Goal: Find specific page/section: Find specific page/section

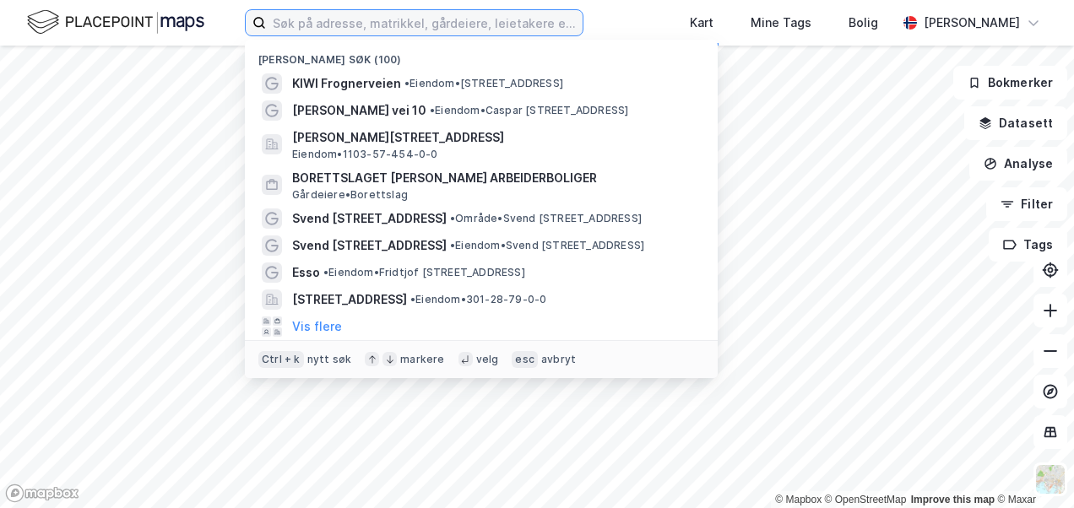
click at [441, 24] on input at bounding box center [424, 22] width 317 height 25
type input "scandic solli"
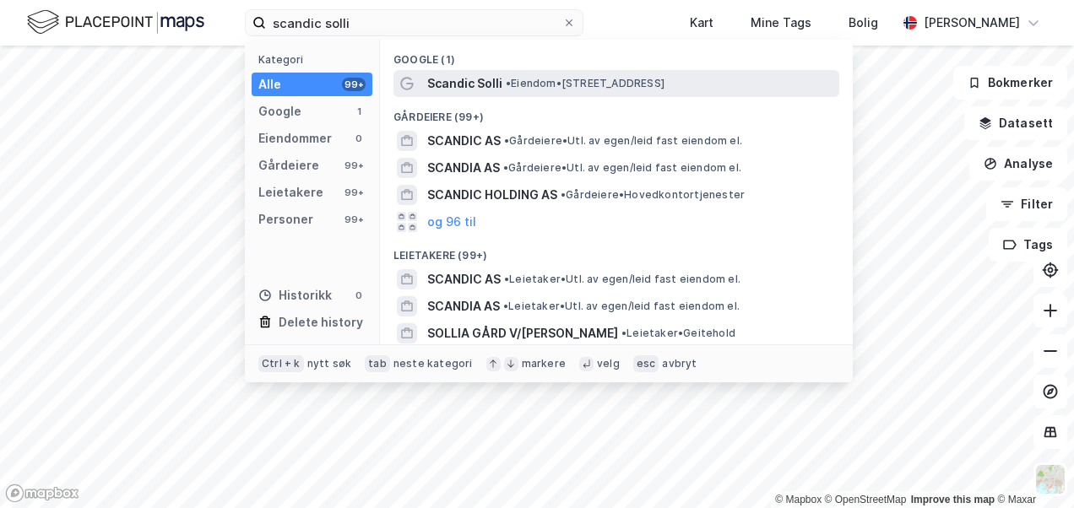
click at [464, 84] on span "Scandic Solli" at bounding box center [464, 83] width 75 height 20
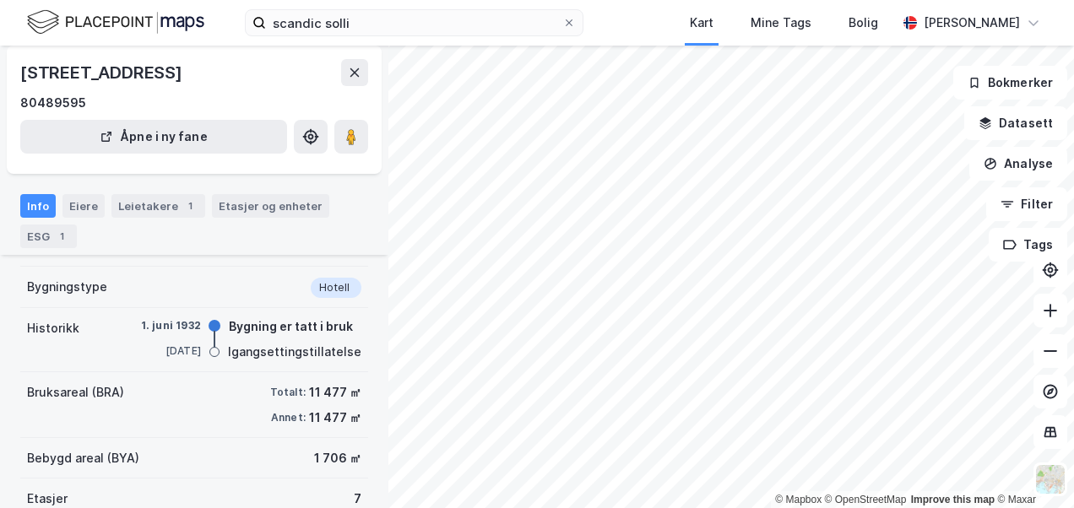
scroll to position [169, 0]
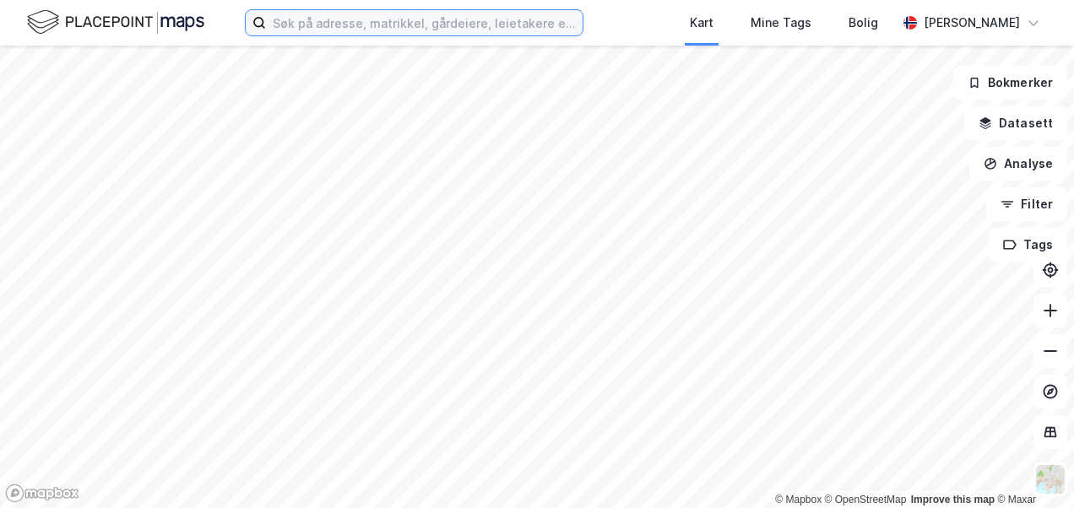
click at [327, 24] on input at bounding box center [424, 22] width 317 height 25
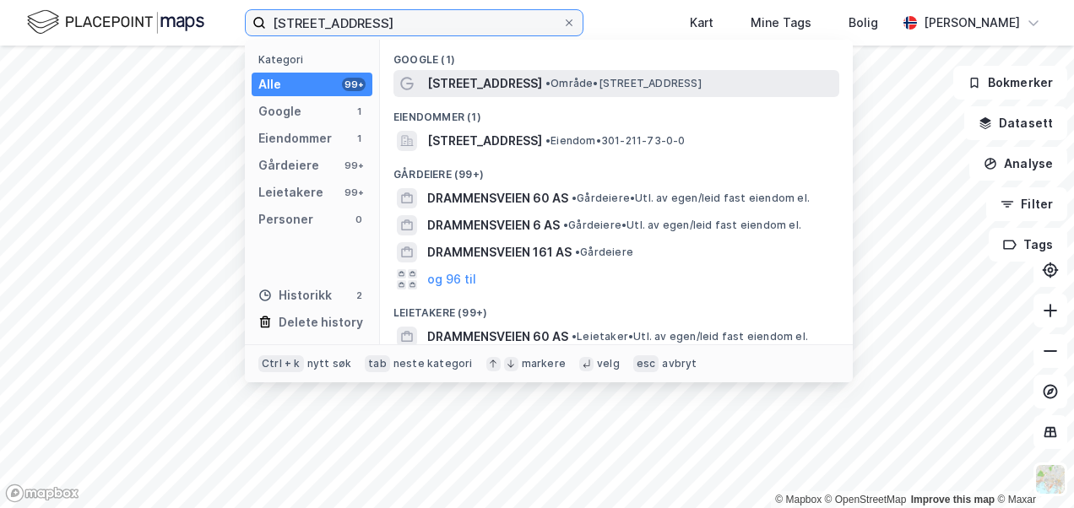
type input "[STREET_ADDRESS]"
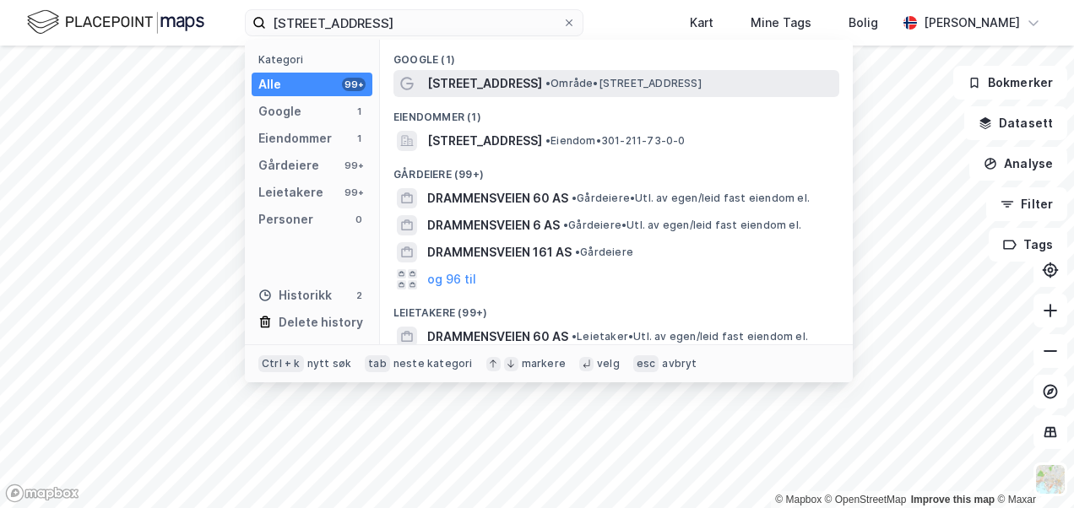
click at [502, 95] on div "[STREET_ADDRESS] • Område • [STREET_ADDRESS]" at bounding box center [616, 83] width 446 height 27
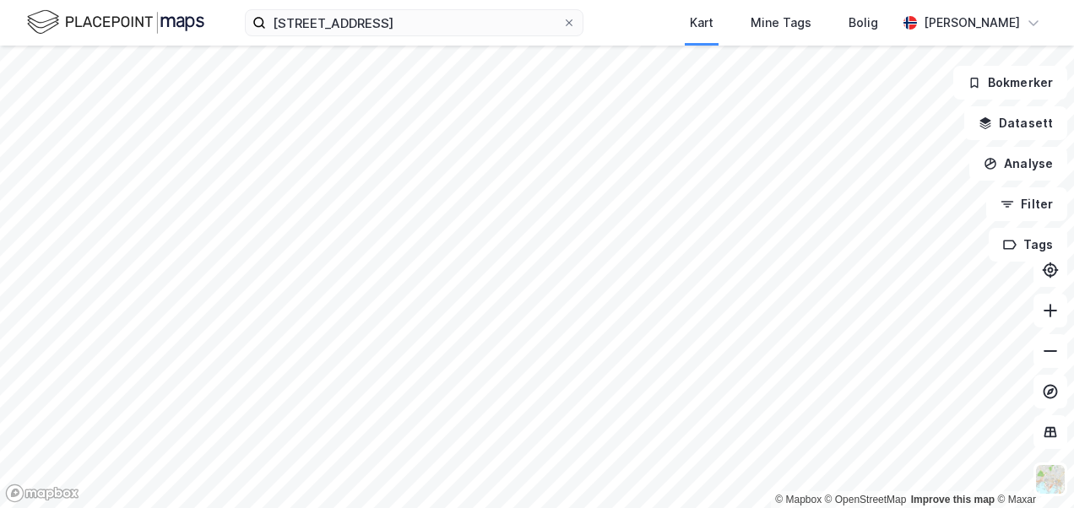
click at [456, 37] on div "[STREET_ADDRESS] Kart Mine Tags Bolig [PERSON_NAME]" at bounding box center [537, 23] width 1074 height 46
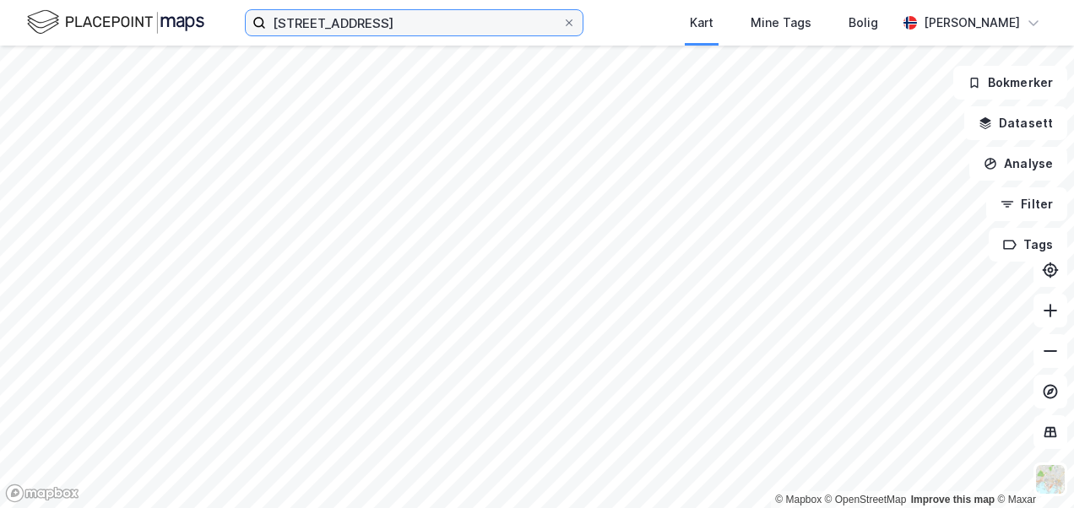
click at [459, 17] on input "[STREET_ADDRESS]" at bounding box center [414, 22] width 296 height 25
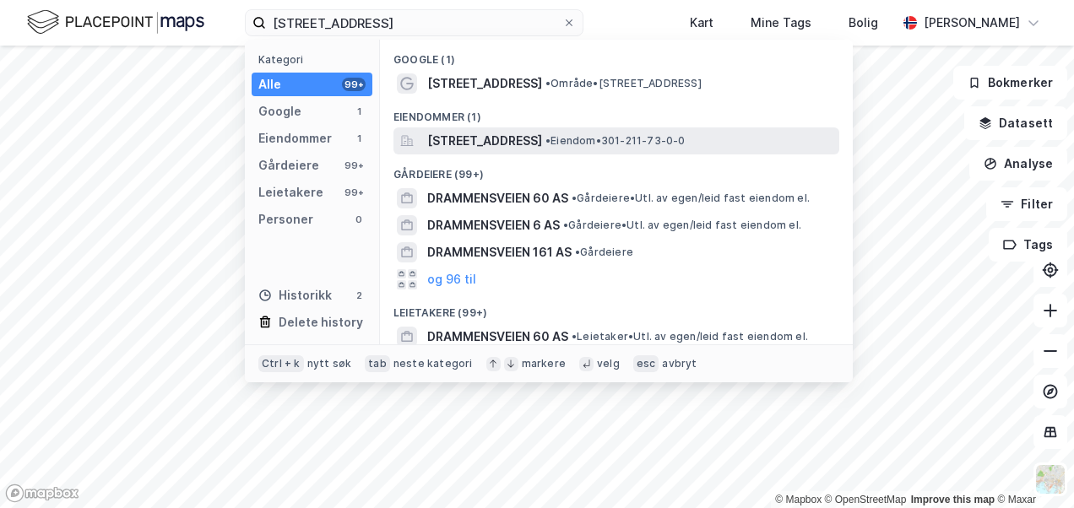
click at [542, 146] on span "[STREET_ADDRESS]" at bounding box center [484, 141] width 115 height 20
